Goal: Information Seeking & Learning: Check status

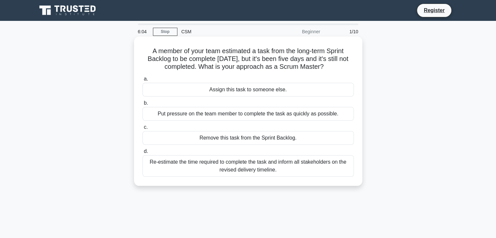
click at [257, 139] on div "Remove this task from the Sprint Backlog." at bounding box center [247, 138] width 211 height 14
click at [142, 129] on input "c. Remove this task from the Sprint Backlog." at bounding box center [142, 127] width 0 height 4
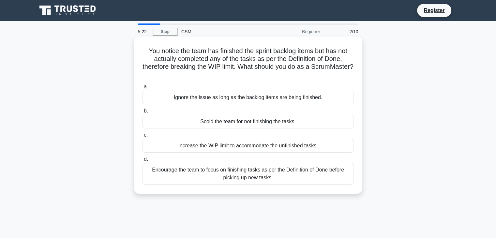
click at [271, 178] on div "Encourage the team to focus on finishing tasks as per the Definition of Done be…" at bounding box center [247, 174] width 211 height 22
click at [142, 161] on input "d. Encourage the team to focus on finishing tasks as per the Definition of Done…" at bounding box center [142, 159] width 0 height 4
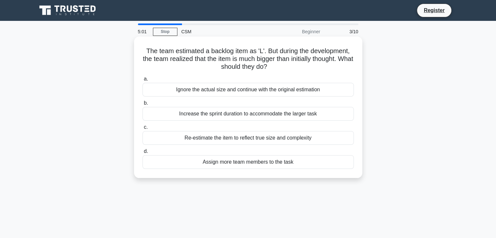
click at [275, 138] on div "Re-estimate the item to reflect true size and complexity" at bounding box center [247, 138] width 211 height 14
click at [142, 129] on input "c. Re-estimate the item to reflect true size and complexity" at bounding box center [142, 127] width 0 height 4
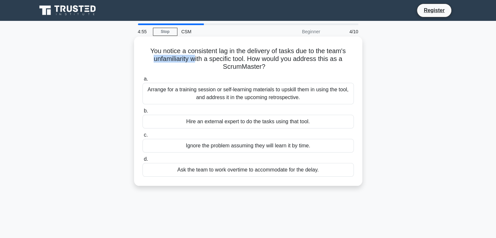
drag, startPoint x: 149, startPoint y: 58, endPoint x: 194, endPoint y: 55, distance: 45.0
click at [194, 55] on h5 "You notice a consistent lag in the delivery of tasks due to the team's unfamili…" at bounding box center [248, 59] width 213 height 24
drag, startPoint x: 218, startPoint y: 55, endPoint x: 246, endPoint y: 58, distance: 27.5
click at [246, 58] on h5 "You notice a consistent lag in the delivery of tasks due to the team's unfamili…" at bounding box center [248, 59] width 213 height 24
click at [257, 58] on h5 "You notice a consistent lag in the delivery of tasks due to the team's unfamili…" at bounding box center [248, 59] width 213 height 24
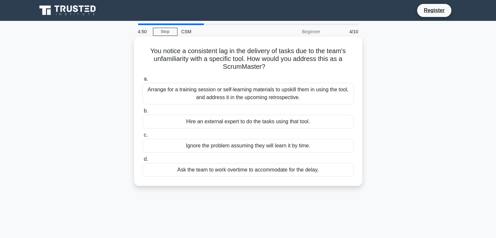
click at [212, 90] on div "Arrange for a training session or self-learning materials to upskill them in us…" at bounding box center [247, 94] width 211 height 22
click at [142, 81] on input "a. Arrange for a training session or self-learning materials to upskill them in…" at bounding box center [142, 79] width 0 height 4
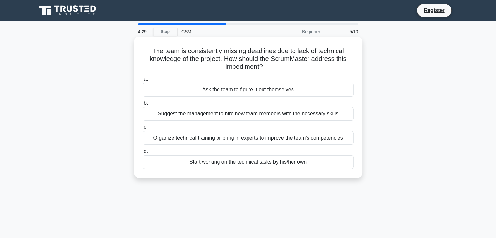
click at [258, 141] on div "Organize technical training or bring in experts to improve the team's competenc…" at bounding box center [247, 138] width 211 height 14
click at [142, 129] on input "c. Organize technical training or bring in experts to improve the team's compet…" at bounding box center [142, 127] width 0 height 4
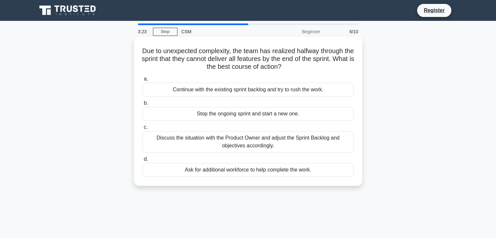
click at [254, 146] on div "Discuss the situation with the Product Owner and adjust the Sprint Backlog and …" at bounding box center [247, 142] width 211 height 22
click at [142, 129] on input "c. Discuss the situation with the Product Owner and adjust the Sprint Backlog a…" at bounding box center [142, 127] width 0 height 4
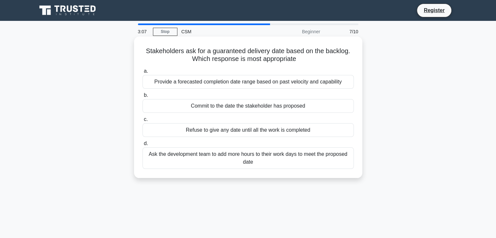
click at [260, 107] on div "Commit to the date the stakeholder has proposed" at bounding box center [247, 106] width 211 height 14
click at [142, 97] on input "b. Commit to the date the stakeholder has proposed" at bounding box center [142, 95] width 0 height 4
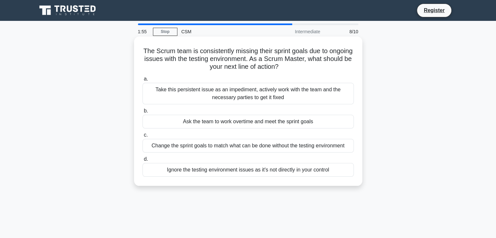
click at [213, 122] on div "Ask the team to work overtime and meet the sprint goals" at bounding box center [247, 122] width 211 height 14
click at [142, 113] on input "b. Ask the team to work overtime and meet the sprint goals" at bounding box center [142, 111] width 0 height 4
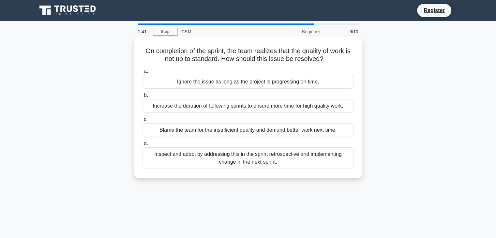
click at [245, 160] on div "Inspect and adapt by addressing this in the sprint retrospective and implementi…" at bounding box center [247, 158] width 211 height 22
click at [142, 146] on input "d. Inspect and adapt by addressing this in the sprint retrospective and impleme…" at bounding box center [142, 143] width 0 height 4
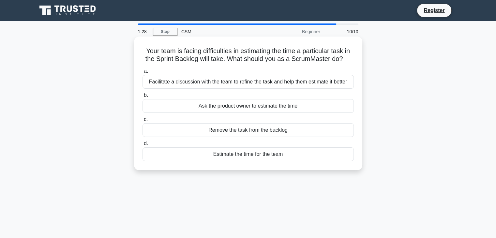
click at [240, 83] on div "Facilitate a discussion with the team to refine the task and help them estimate…" at bounding box center [247, 82] width 211 height 14
click at [142, 73] on input "a. Facilitate a discussion with the team to refine the task and help them estim…" at bounding box center [142, 71] width 0 height 4
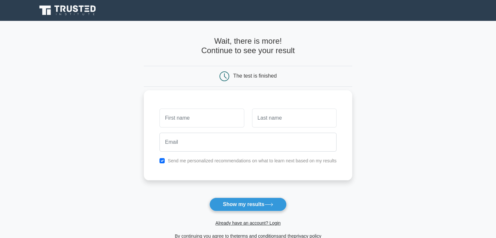
click at [208, 116] on input "text" at bounding box center [201, 118] width 84 height 19
type input "[PERSON_NAME]"
click at [274, 113] on input "text" at bounding box center [294, 118] width 84 height 19
type input "p"
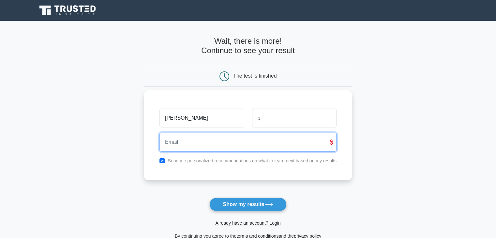
click at [245, 142] on input "email" at bounding box center [247, 142] width 177 height 19
type input "monicasri1996@gmail.com"
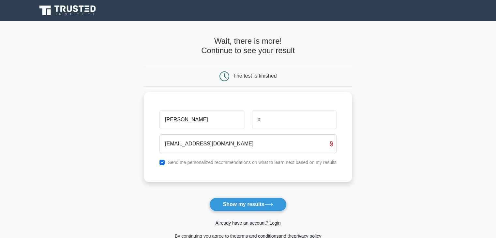
click at [384, 172] on main "Wait, there is more! Continue to see your result The test is finished monica p" at bounding box center [248, 138] width 496 height 235
click at [245, 202] on button "Show my results" at bounding box center [247, 205] width 77 height 14
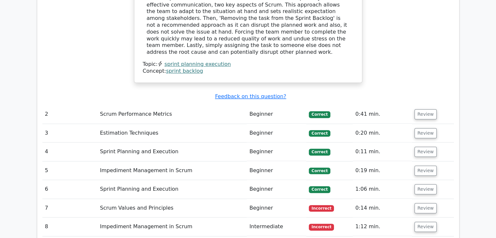
scroll to position [750, 0]
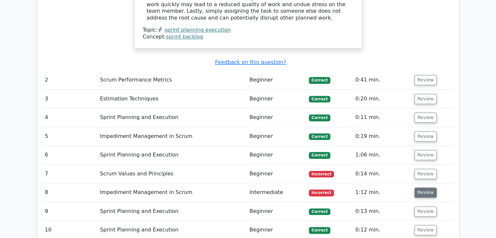
click at [424, 187] on button "Review" at bounding box center [425, 192] width 22 height 10
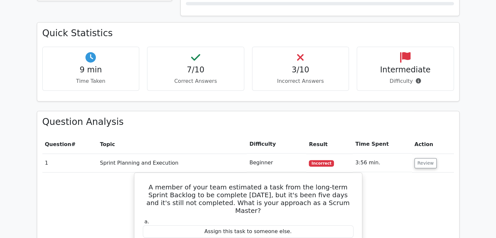
scroll to position [359, 0]
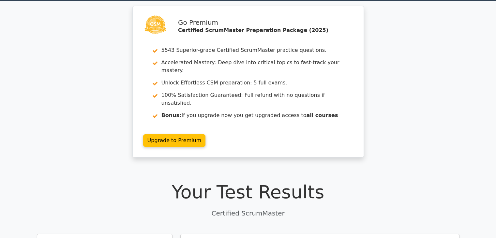
scroll to position [0, 0]
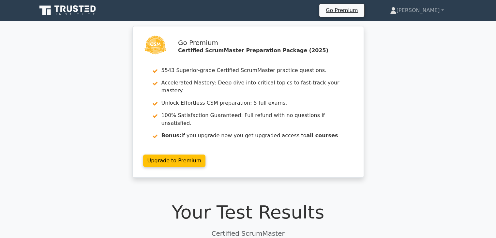
click at [434, 128] on div "Go Premium Certified ScrumMaster Preparation Package (2025) 5543 Superior-grade…" at bounding box center [248, 105] width 496 height 159
